Goal: Transaction & Acquisition: Obtain resource

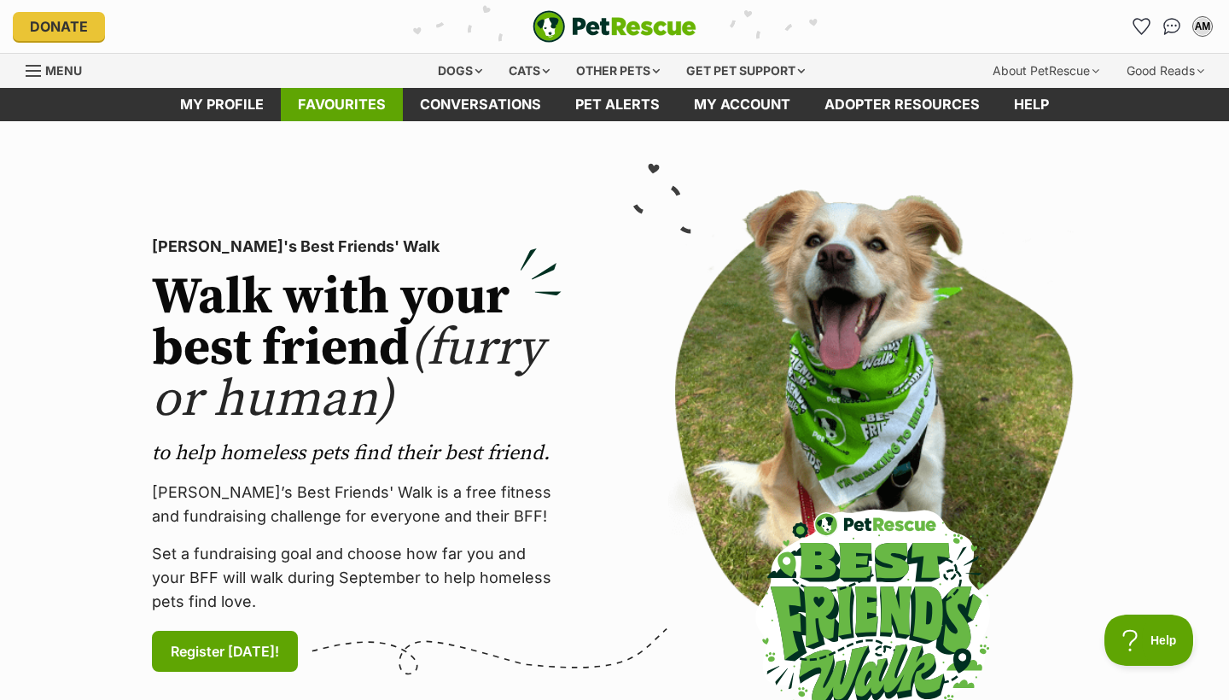
click at [348, 100] on link "Favourites" at bounding box center [342, 104] width 122 height 33
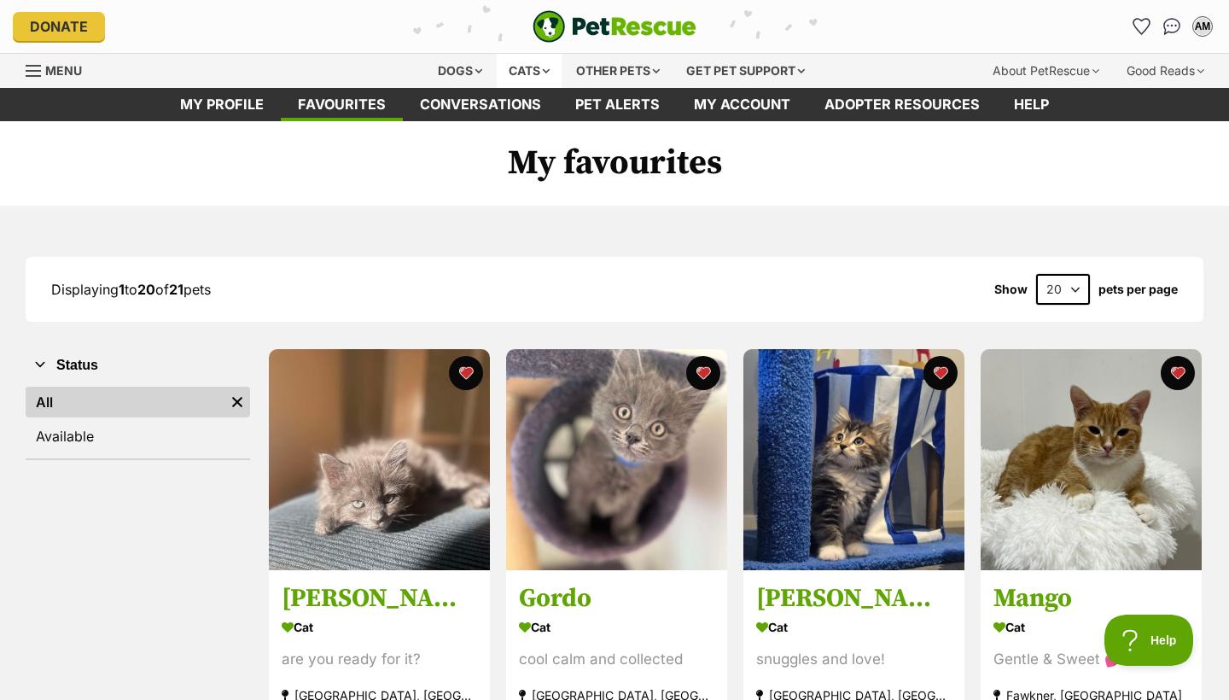
click at [522, 65] on div "Cats" at bounding box center [529, 71] width 65 height 34
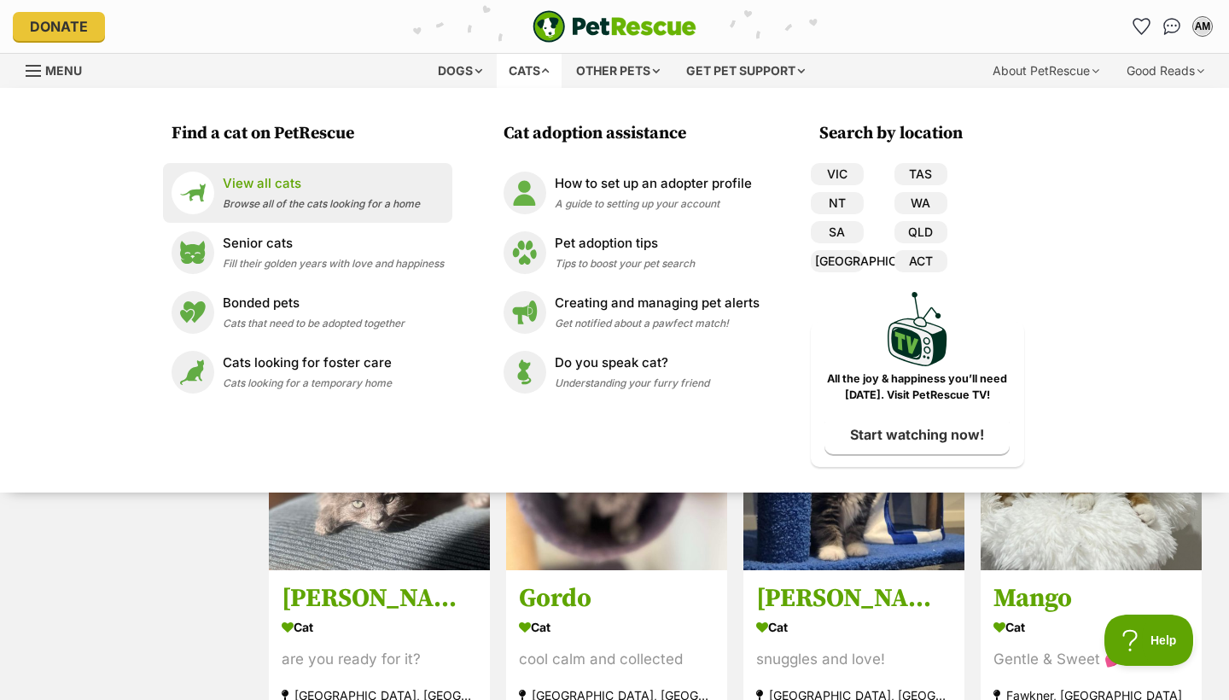
click at [327, 206] on span "Browse all of the cats looking for a home" at bounding box center [321, 203] width 197 height 13
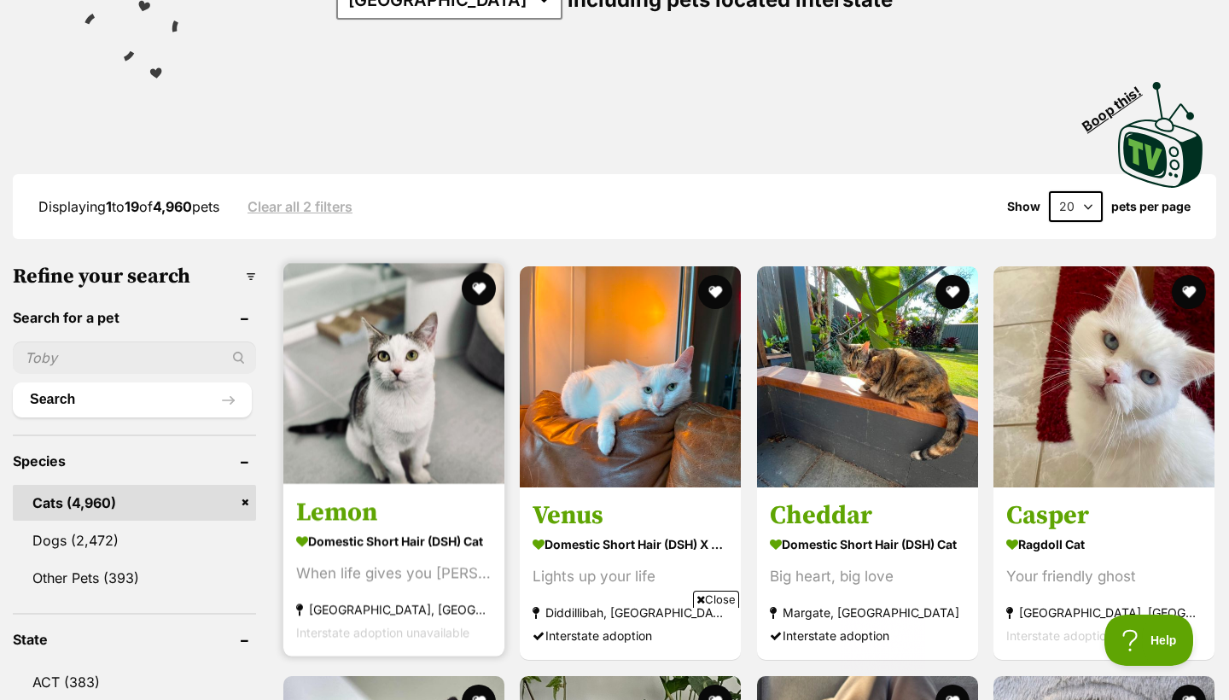
click at [359, 386] on img at bounding box center [393, 373] width 221 height 221
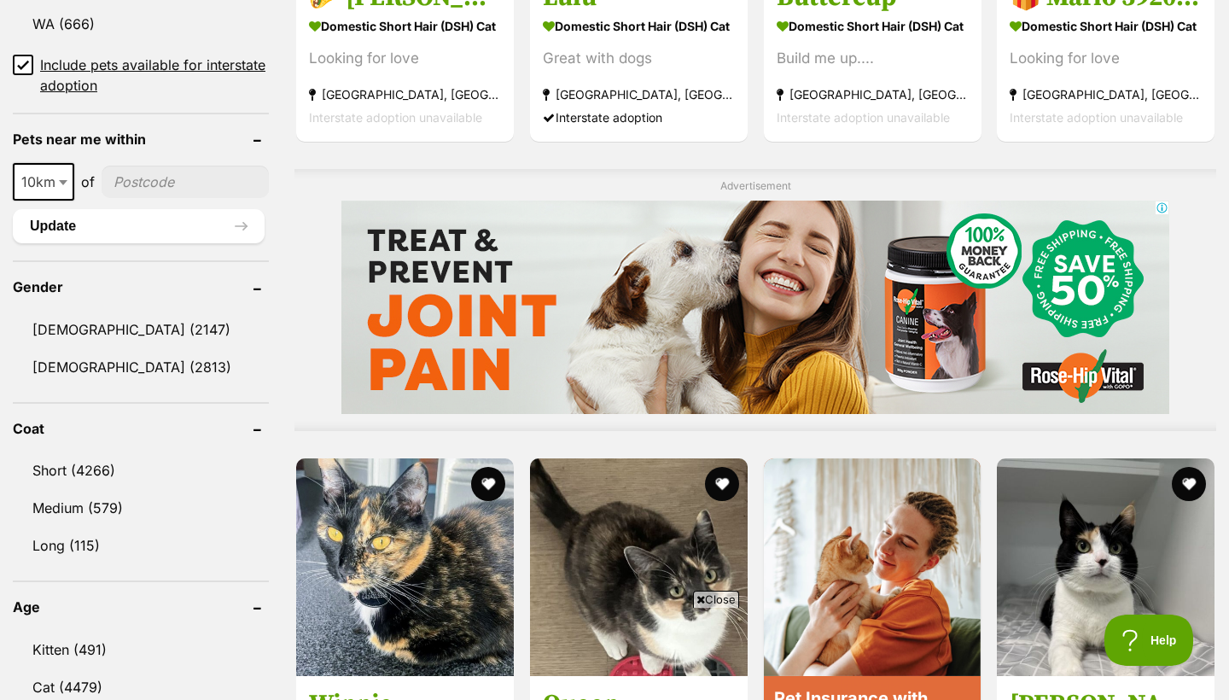
scroll to position [1347, 0]
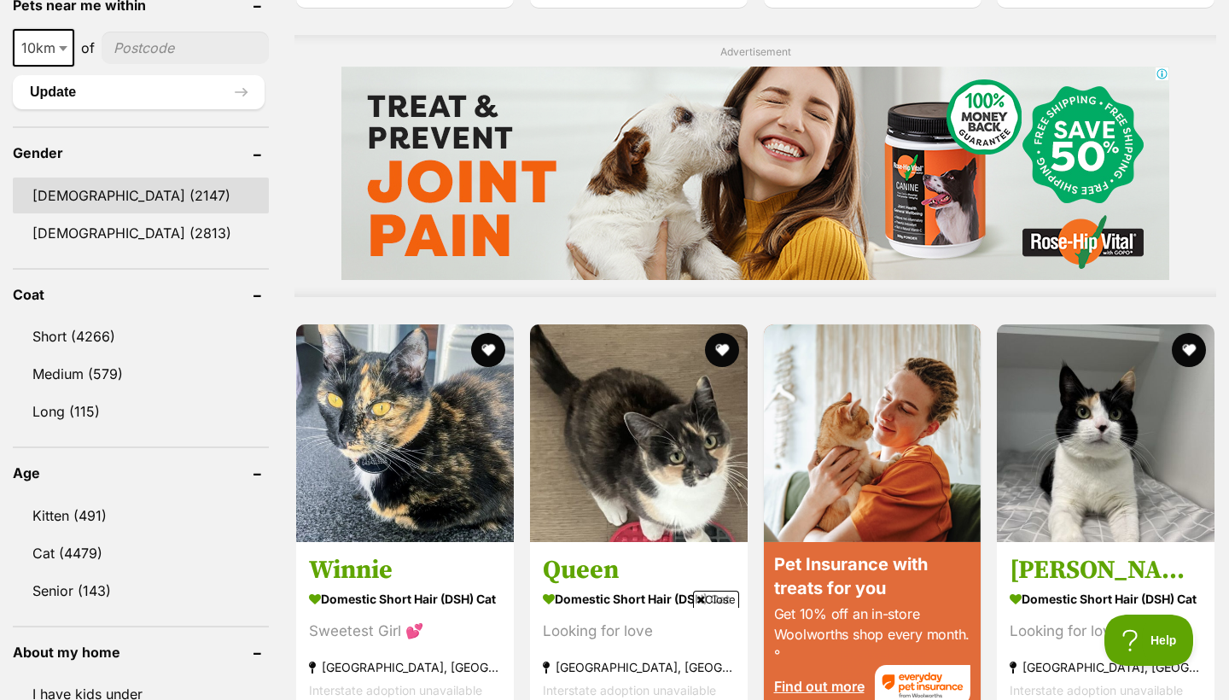
click at [82, 193] on link "Male (2147)" at bounding box center [141, 196] width 256 height 36
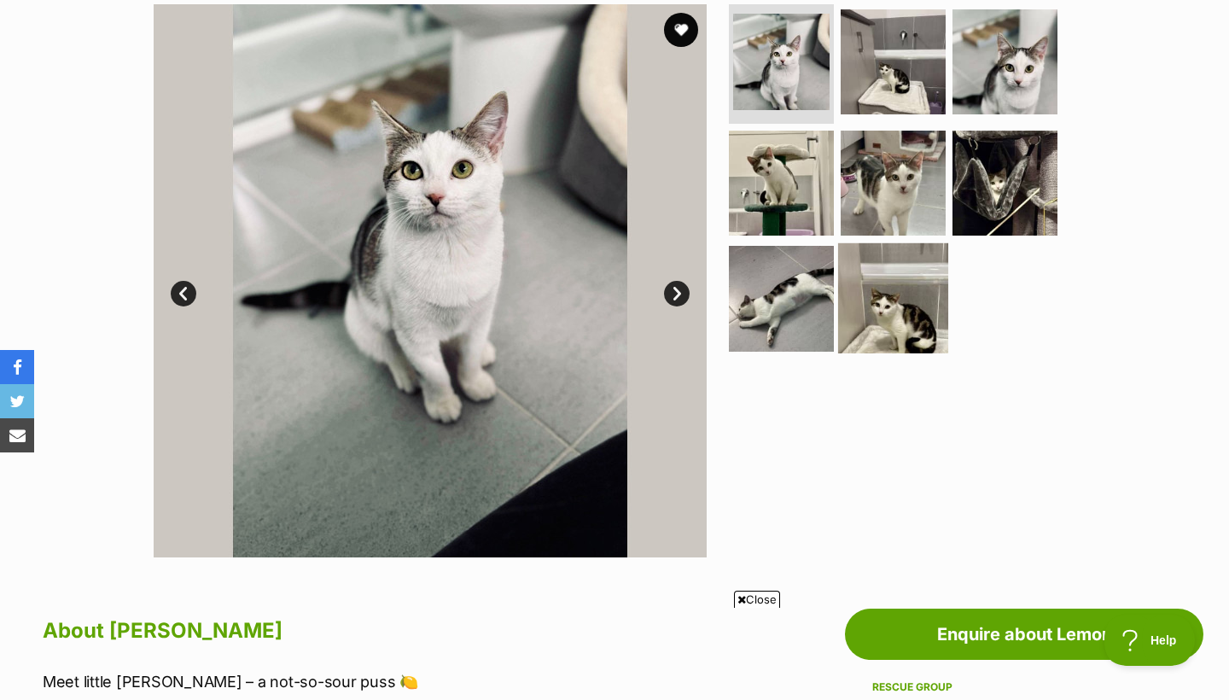
click at [897, 301] on img at bounding box center [893, 298] width 110 height 110
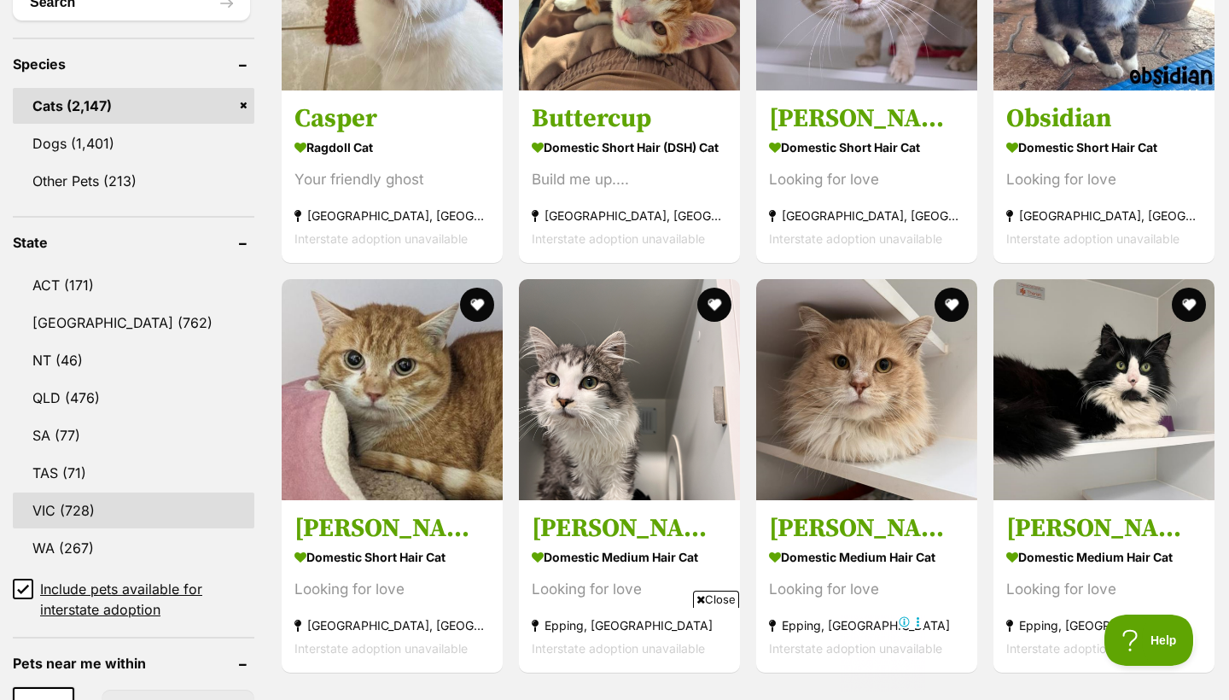
click at [70, 511] on link "VIC (728)" at bounding box center [134, 511] width 242 height 36
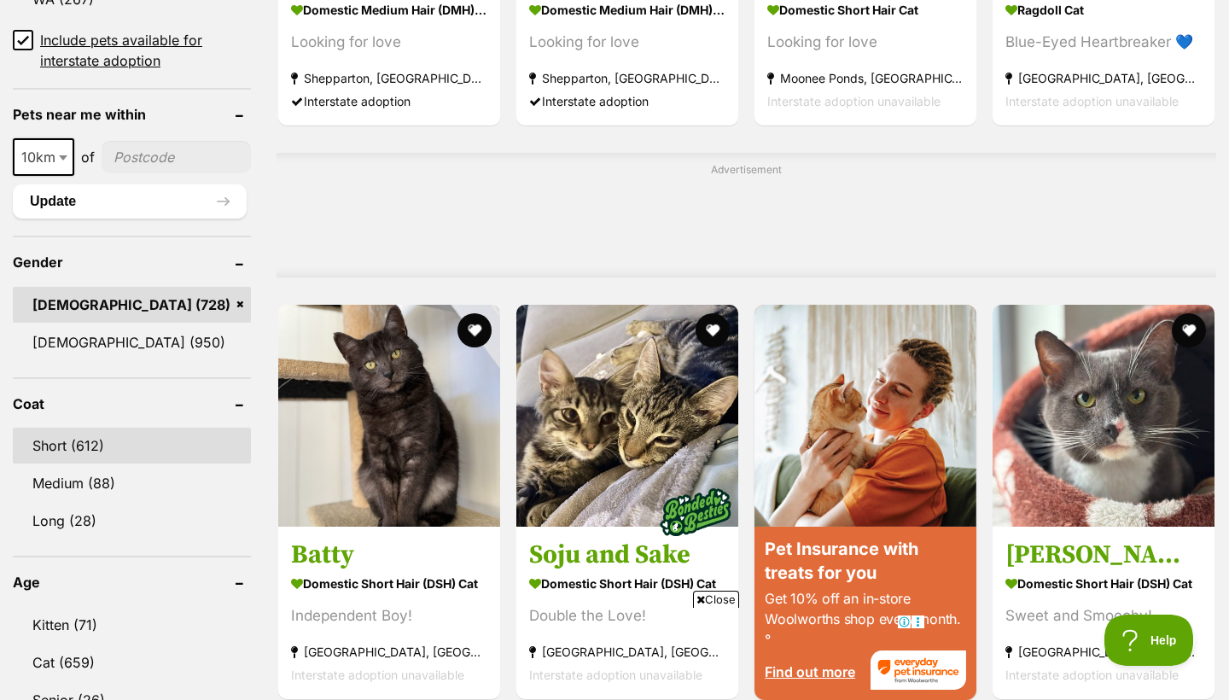
scroll to position [1292, 0]
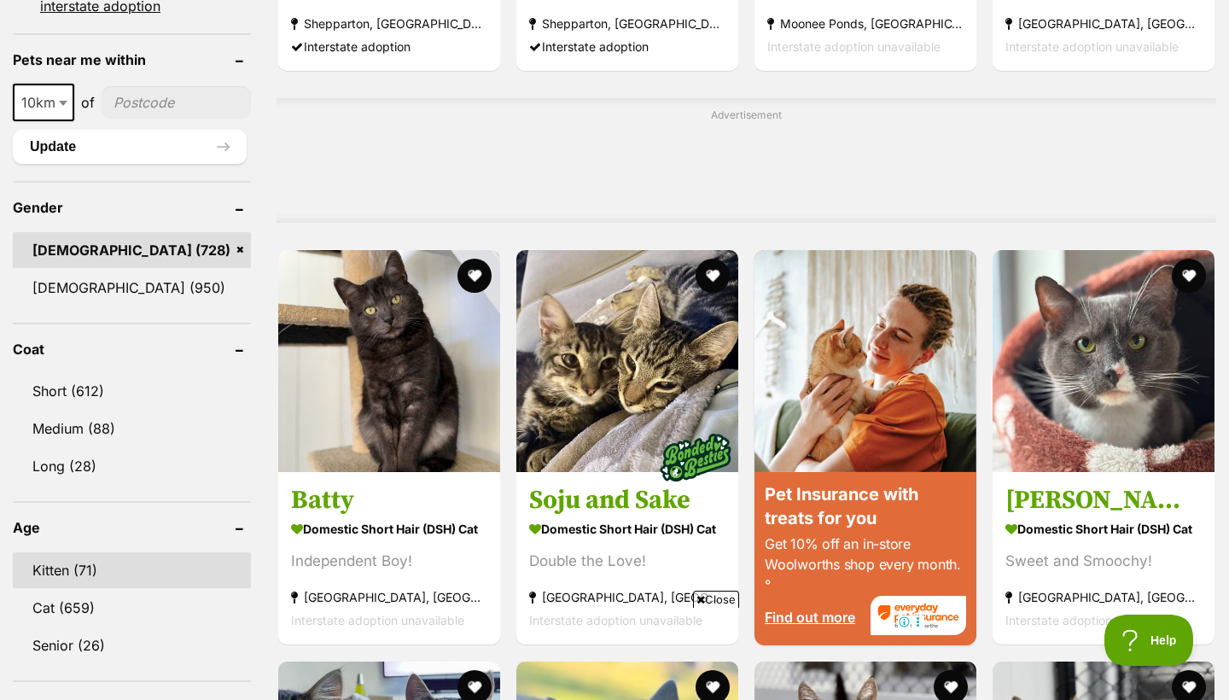
click at [79, 569] on link "Kitten (71)" at bounding box center [132, 570] width 238 height 36
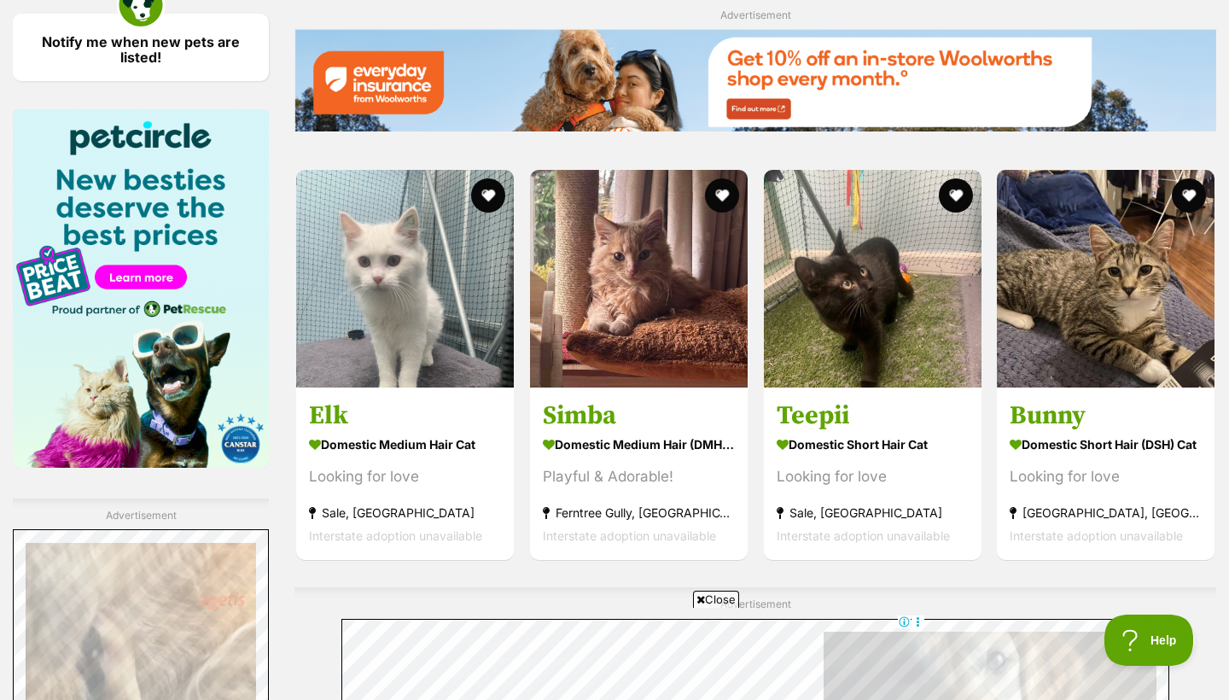
scroll to position [2541, 0]
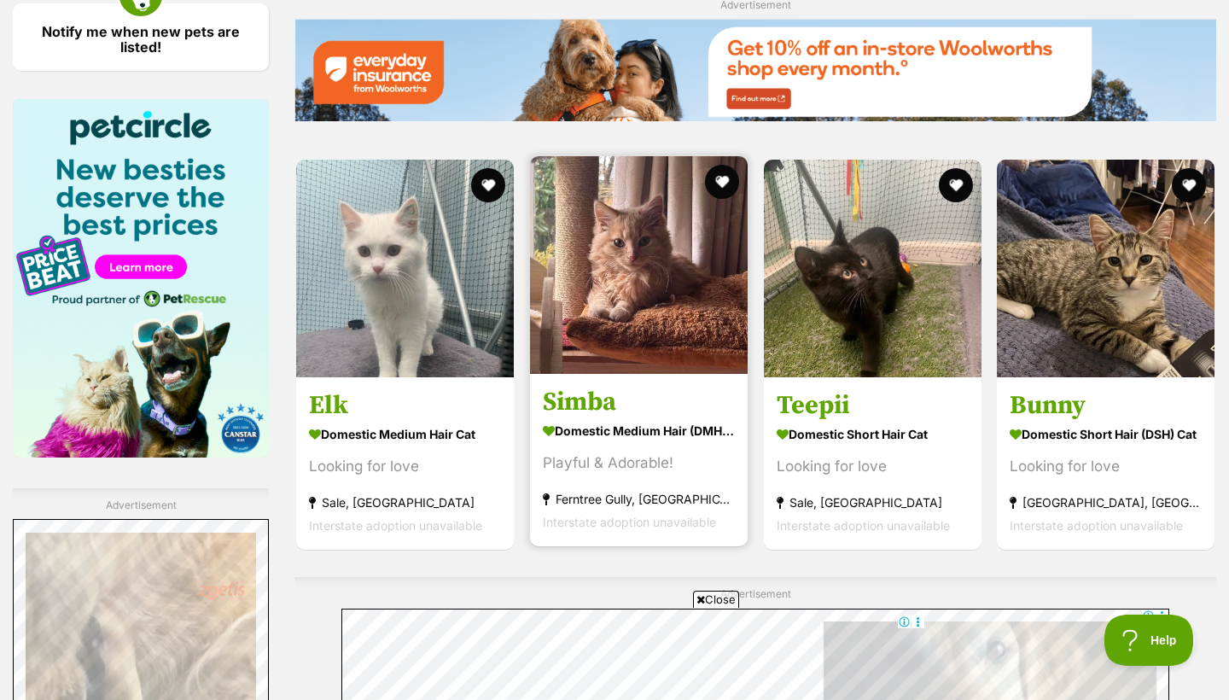
click at [609, 268] on img at bounding box center [639, 265] width 218 height 218
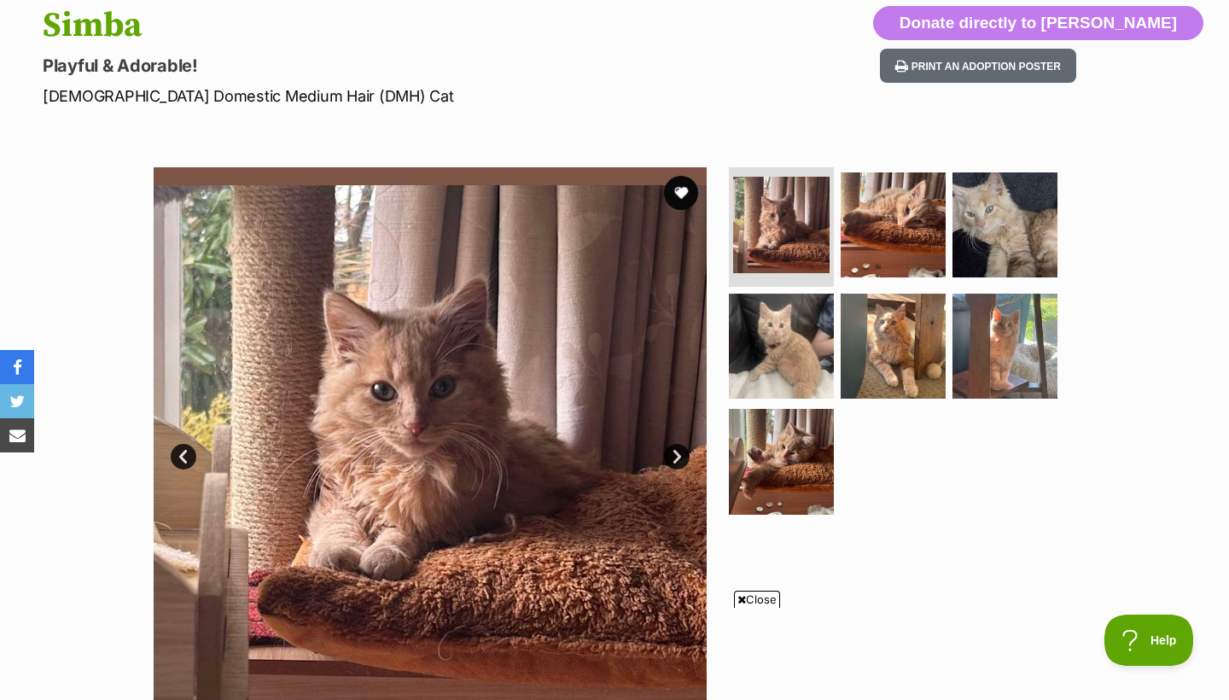
scroll to position [190, 0]
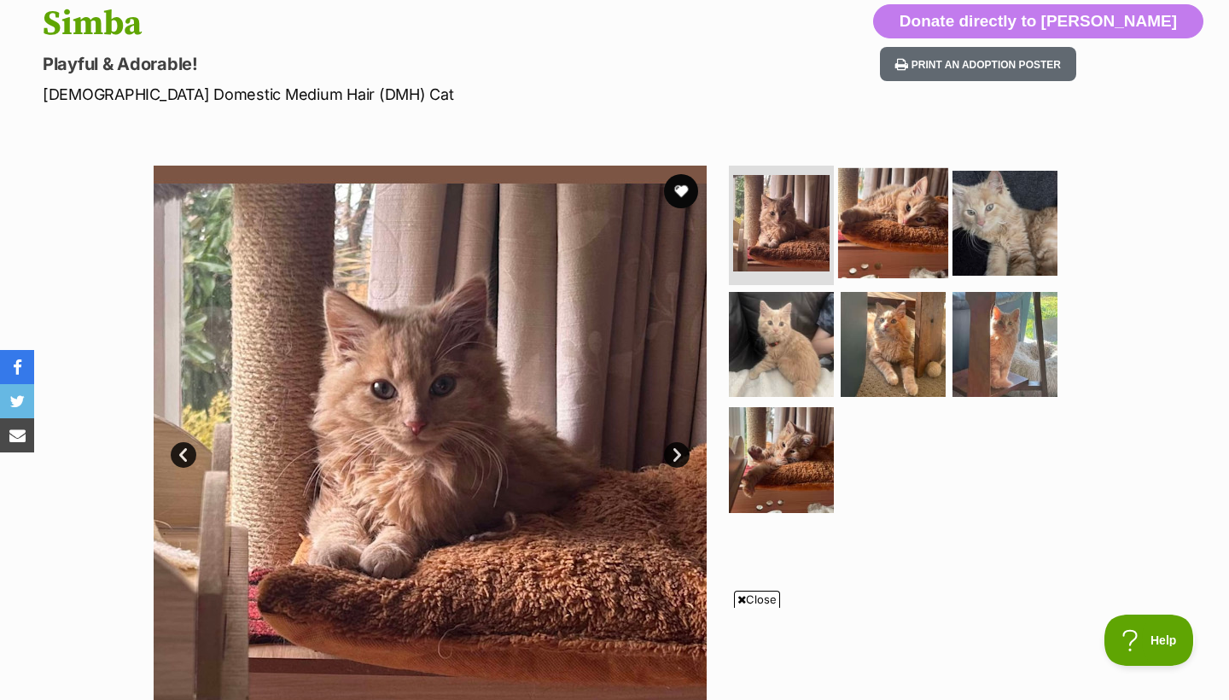
click at [888, 200] on img at bounding box center [893, 223] width 110 height 110
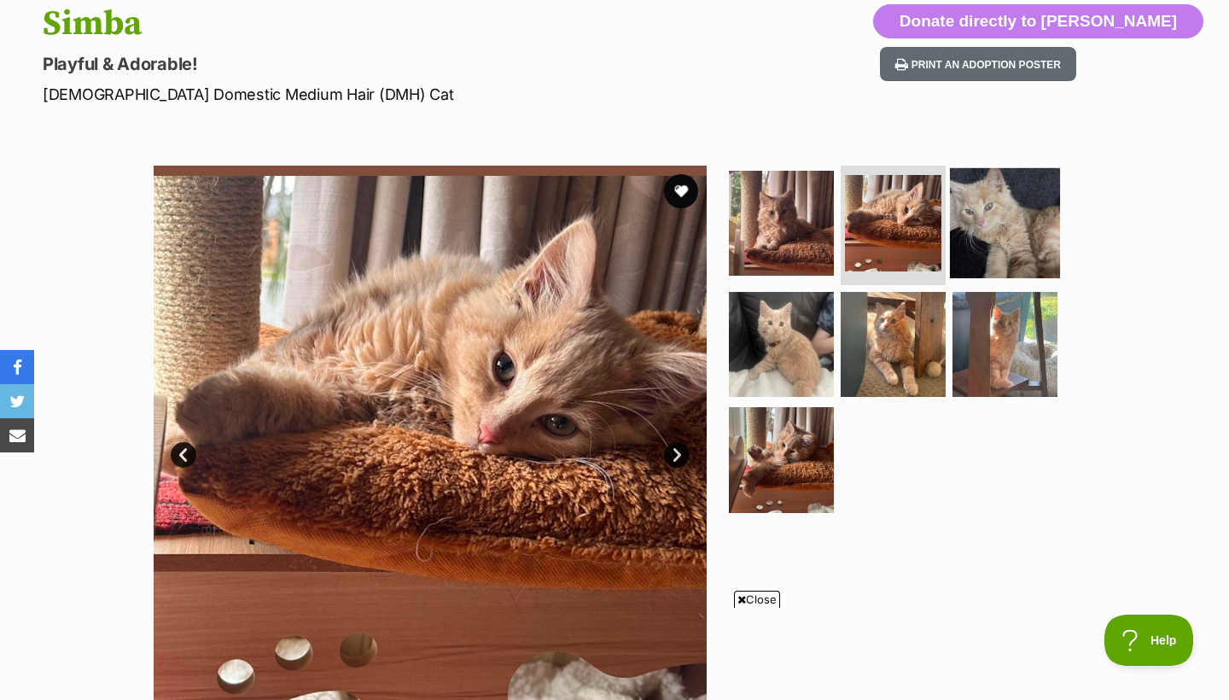
click at [1010, 216] on img at bounding box center [1005, 223] width 110 height 110
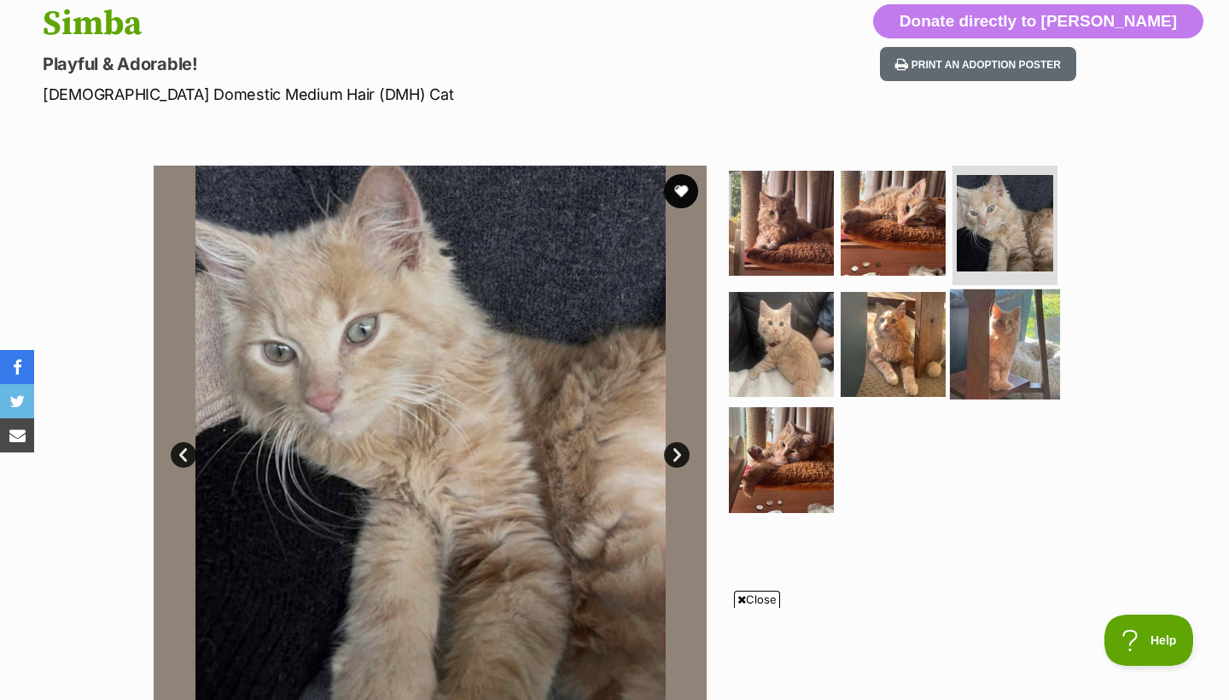
click at [983, 343] on img at bounding box center [1005, 344] width 110 height 110
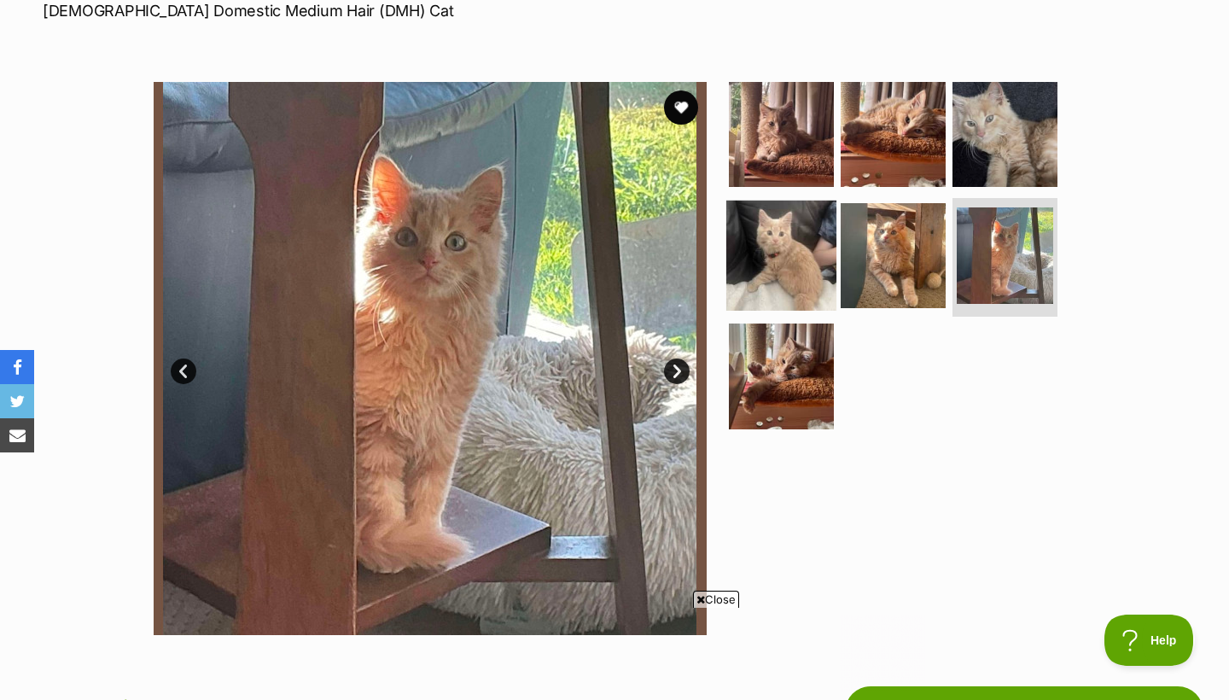
scroll to position [0, 0]
click at [784, 240] on img at bounding box center [781, 255] width 110 height 110
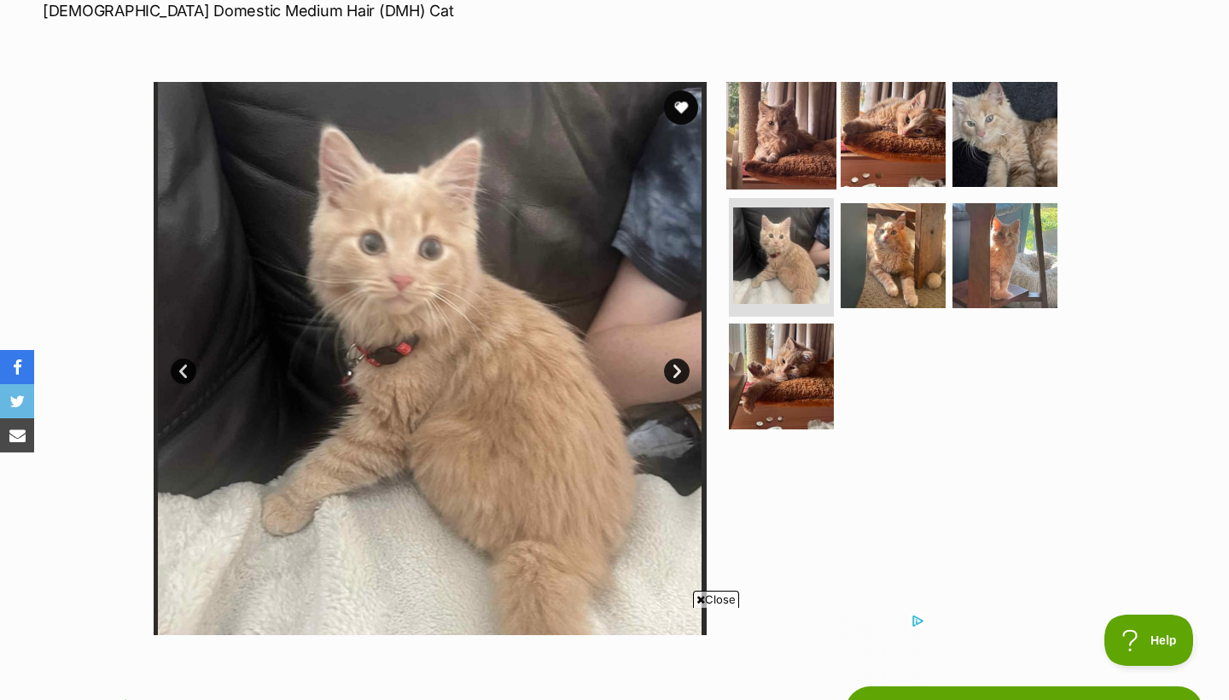
click at [799, 116] on img at bounding box center [781, 134] width 110 height 110
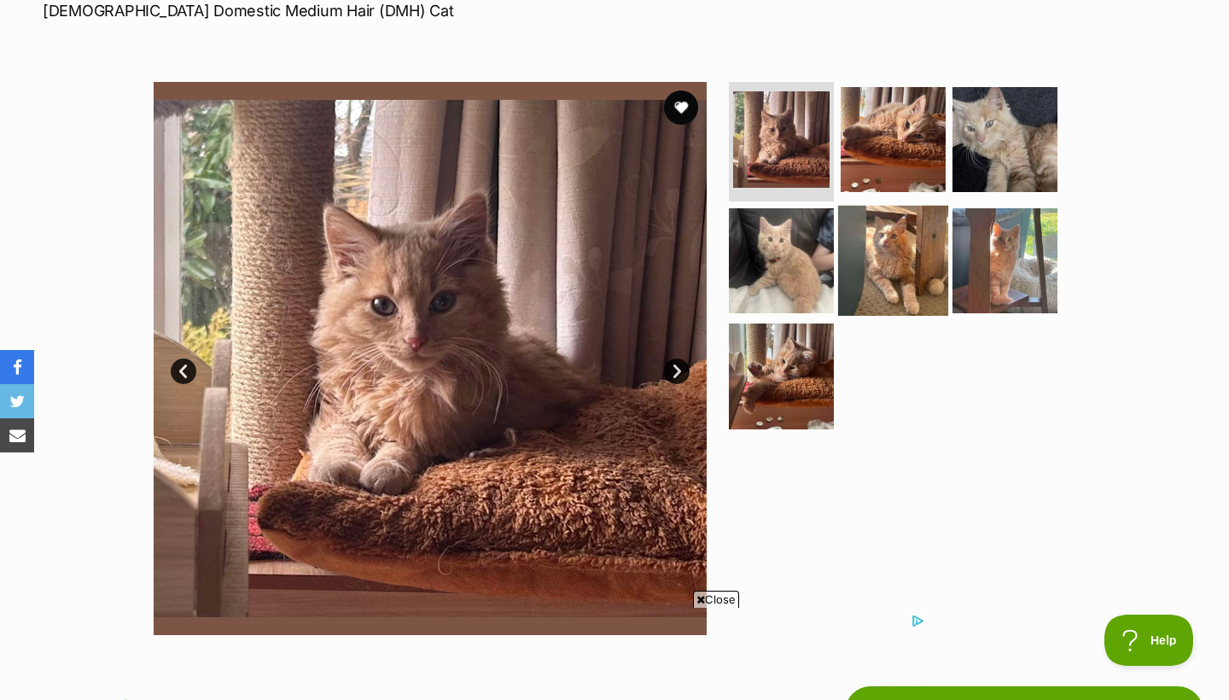
click at [919, 234] on img at bounding box center [893, 260] width 110 height 110
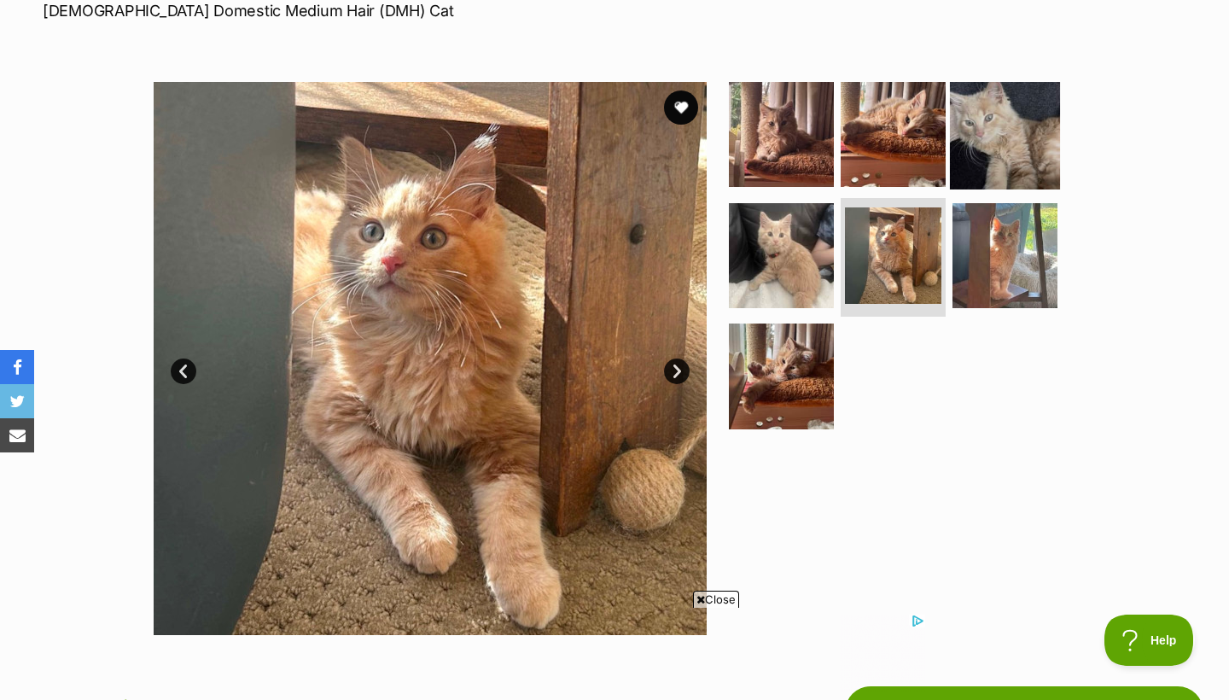
click at [989, 167] on img at bounding box center [1005, 134] width 110 height 110
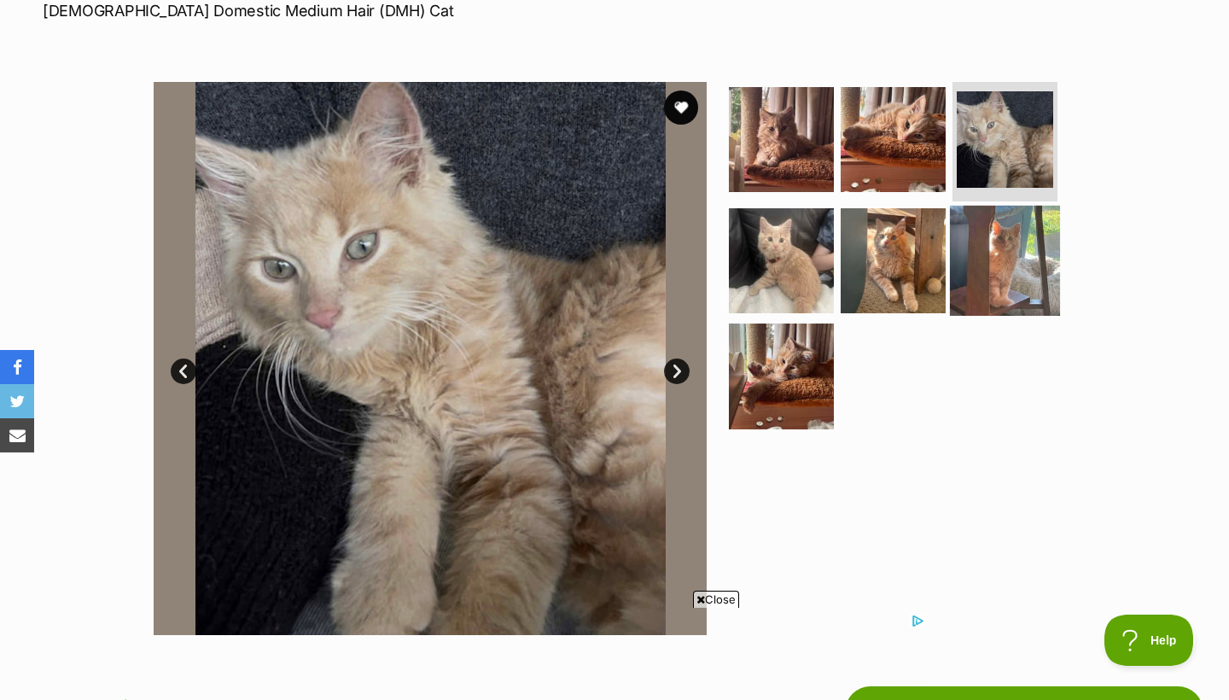
click at [990, 265] on img at bounding box center [1005, 260] width 110 height 110
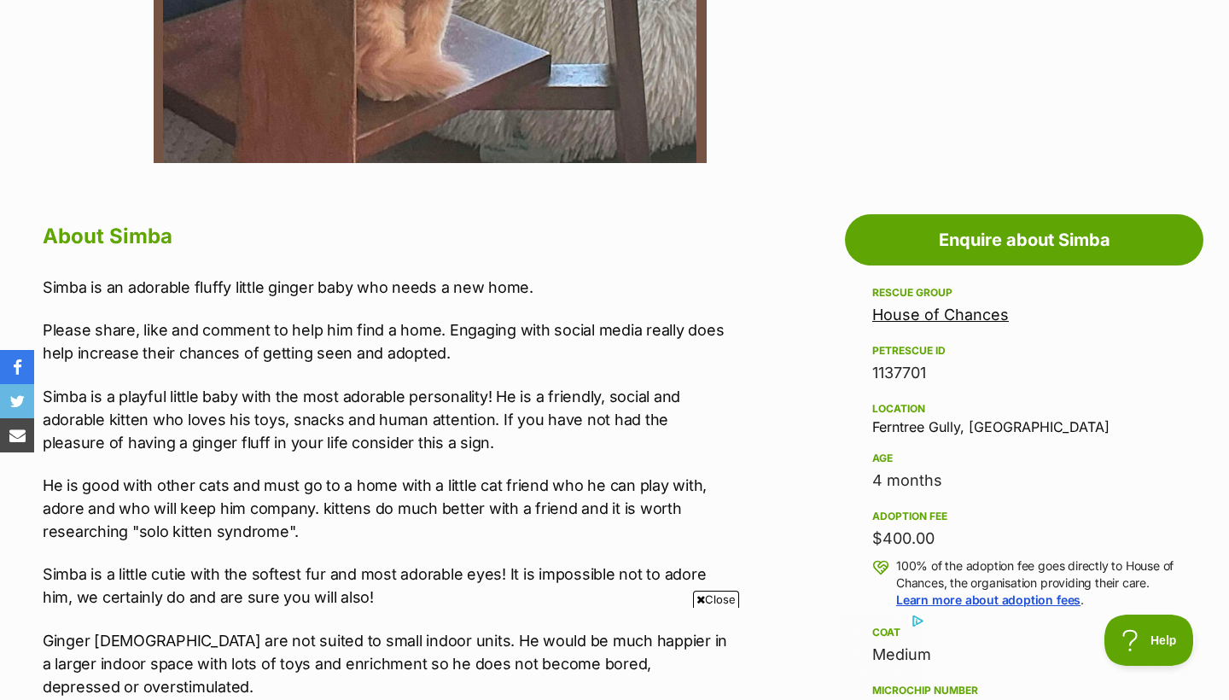
scroll to position [886, 0]
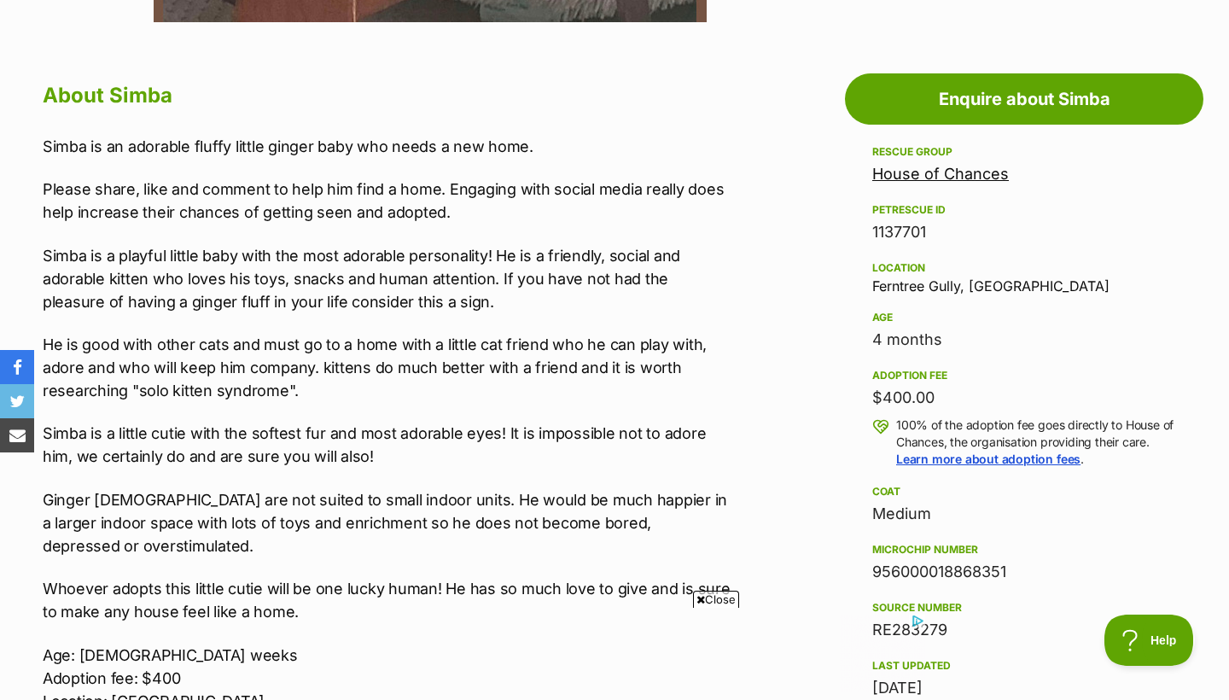
click at [946, 172] on link "House of Chances" at bounding box center [940, 174] width 137 height 18
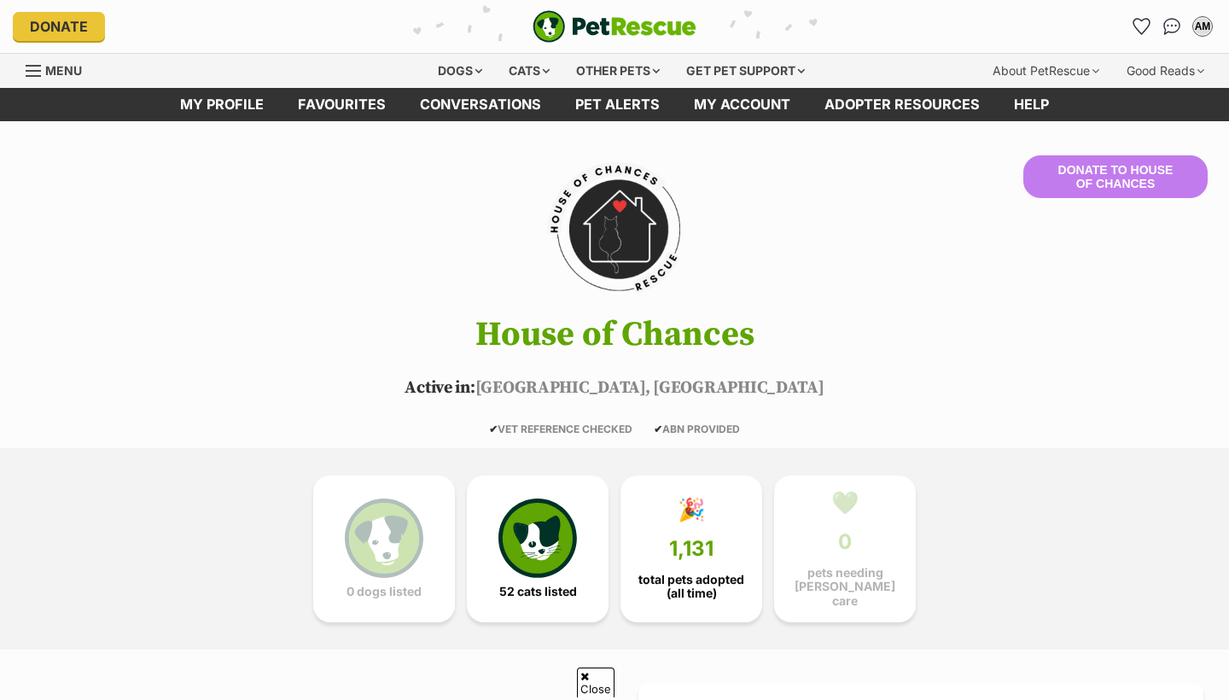
scroll to position [589, 0]
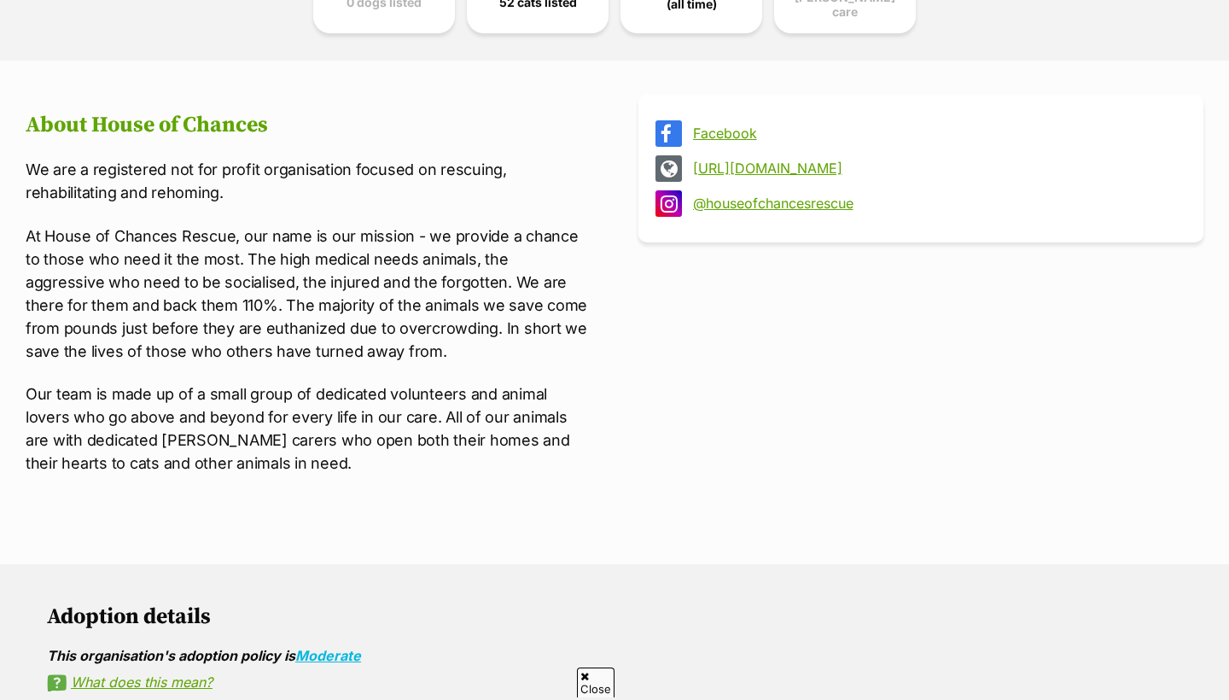
click at [726, 125] on link "Facebook" at bounding box center [936, 132] width 487 height 15
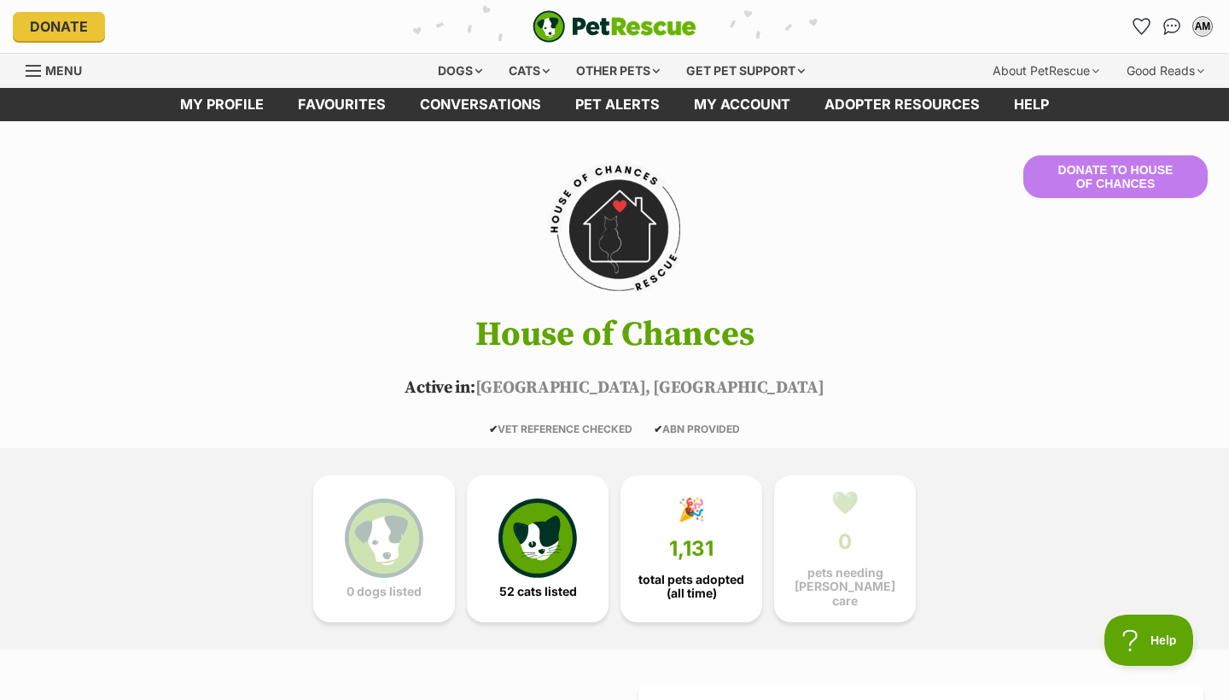
scroll to position [0, 0]
